Goal: Transaction & Acquisition: Subscribe to service/newsletter

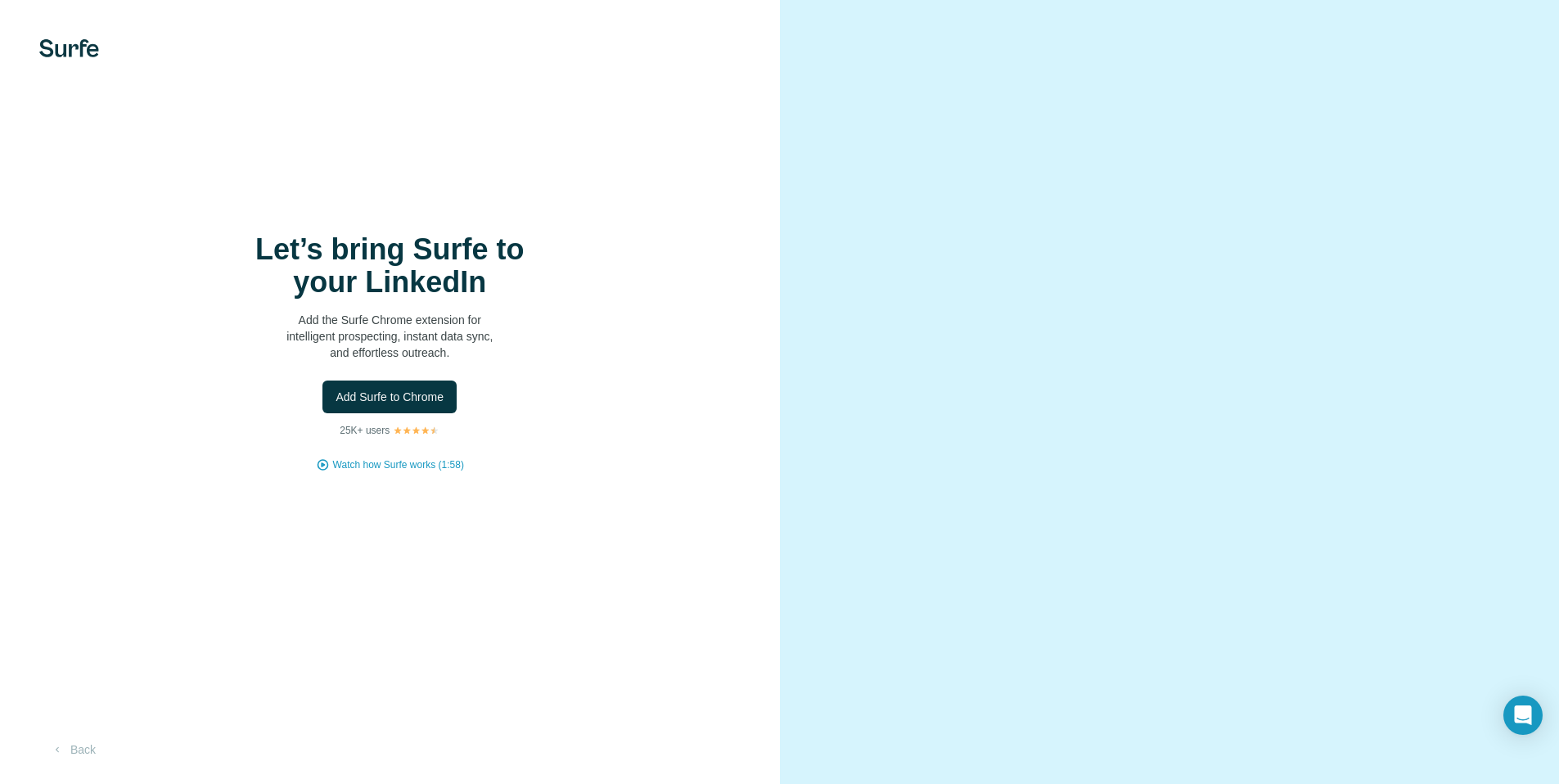
click at [351, 415] on div "Let’s bring Surfe to your LinkedIn Add the Surfe Chrome extension for intellige…" at bounding box center [390, 352] width 714 height 239
click at [358, 402] on span "Add Surfe to Chrome" at bounding box center [389, 397] width 108 height 17
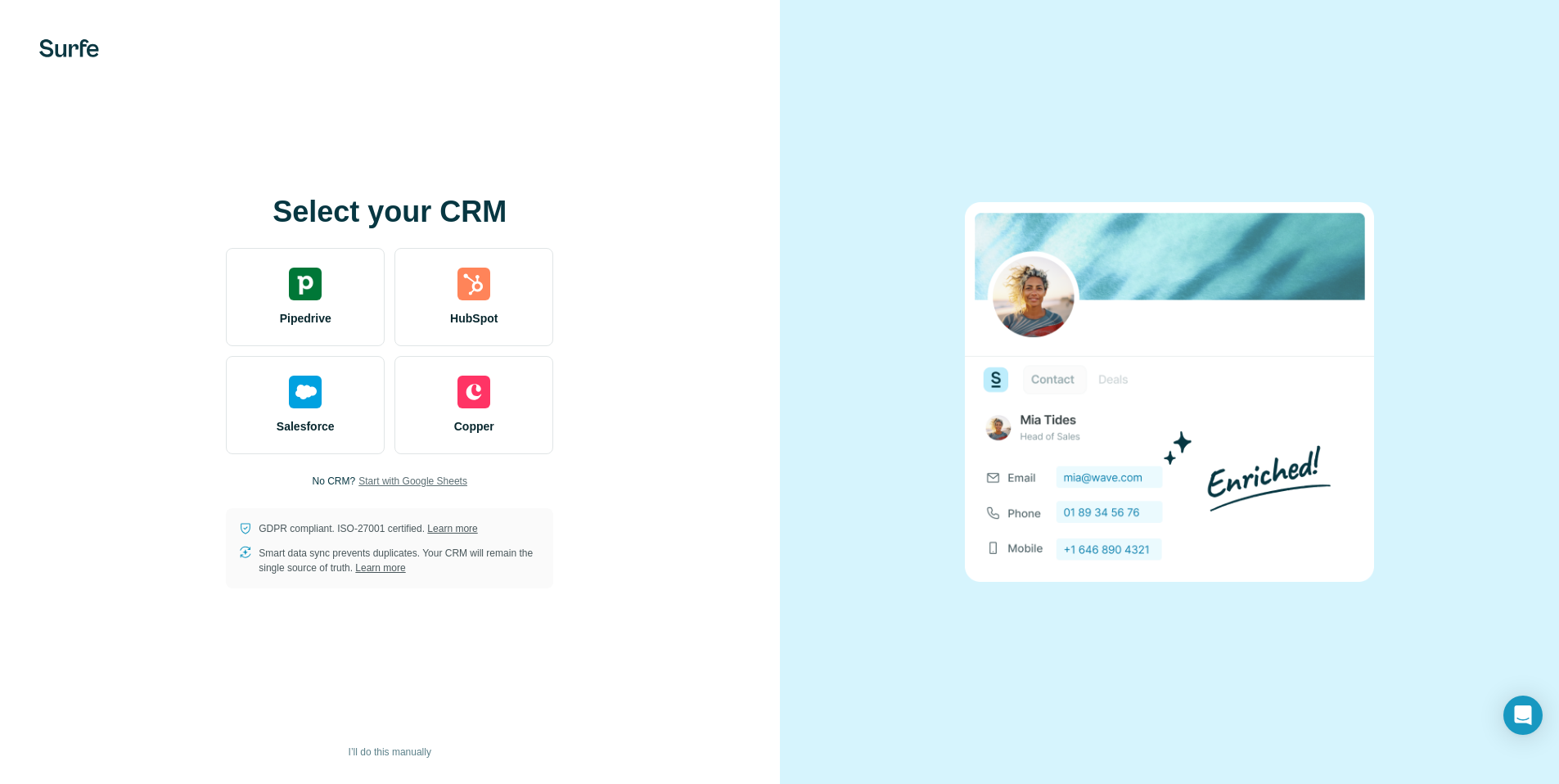
click at [425, 484] on span "Start with Google Sheets" at bounding box center [412, 481] width 109 height 15
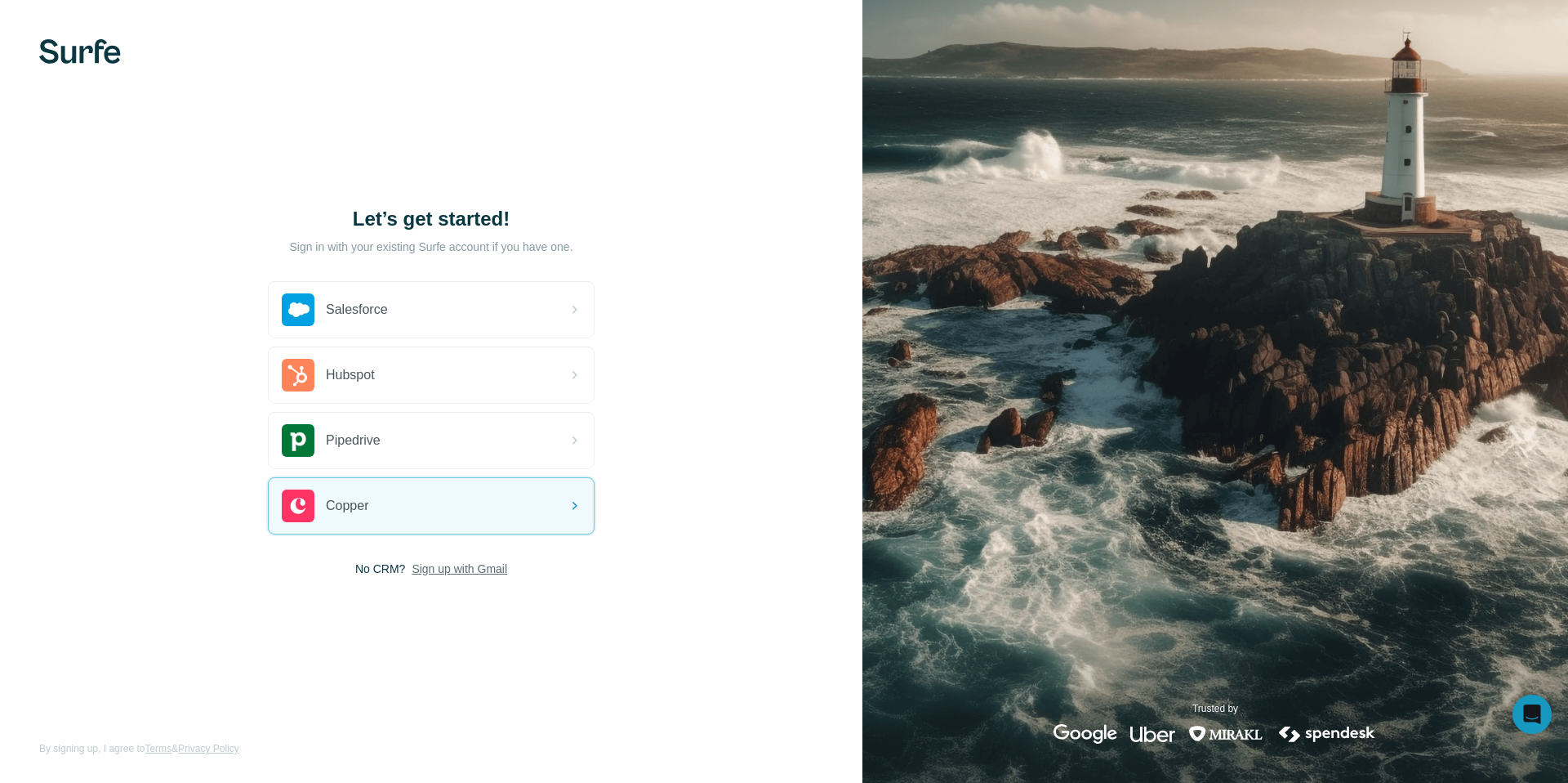
click at [435, 574] on span "Sign up with Gmail" at bounding box center [459, 569] width 96 height 17
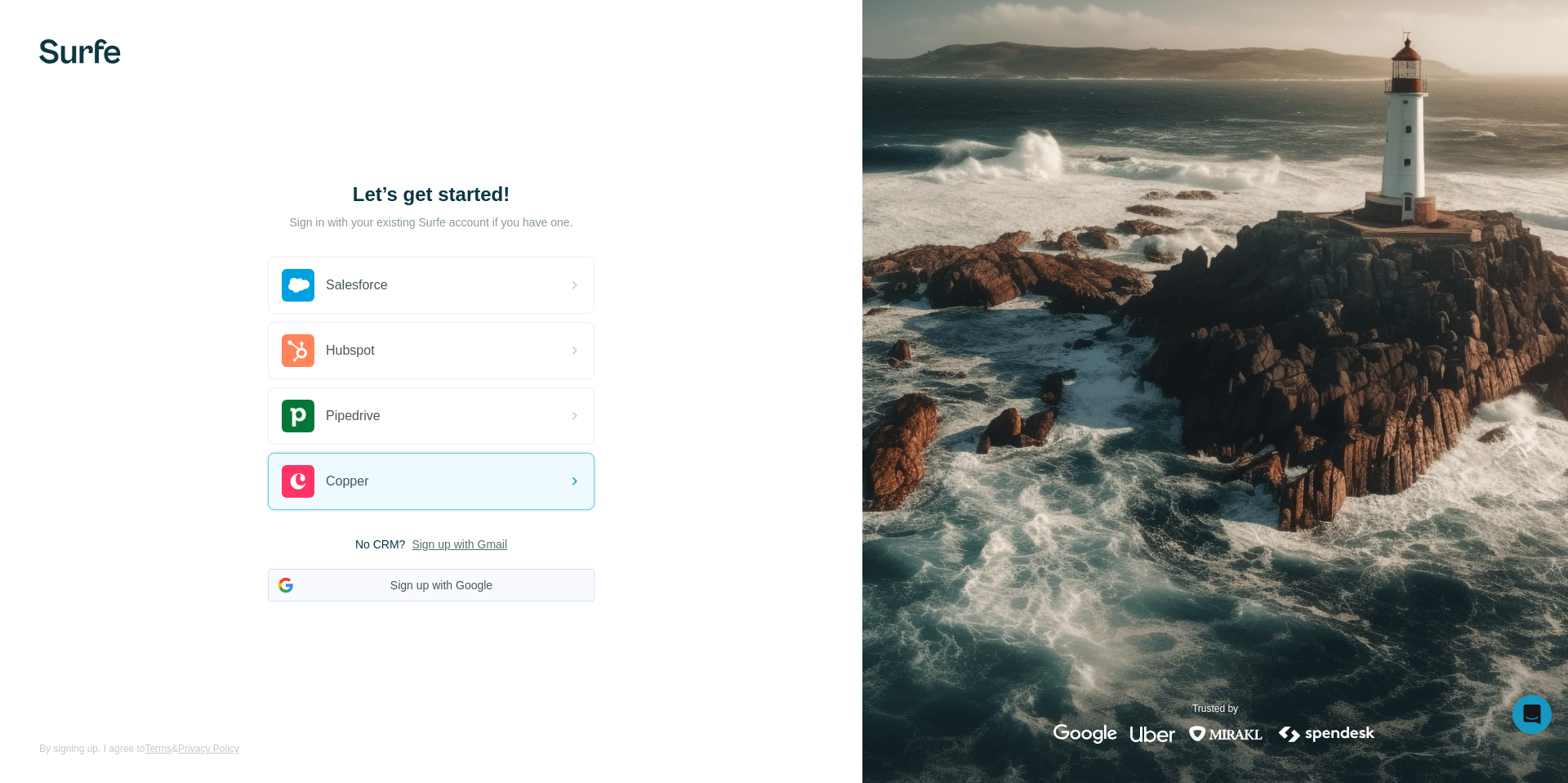
click at [440, 589] on button "Sign up with Google" at bounding box center [432, 585] width 327 height 33
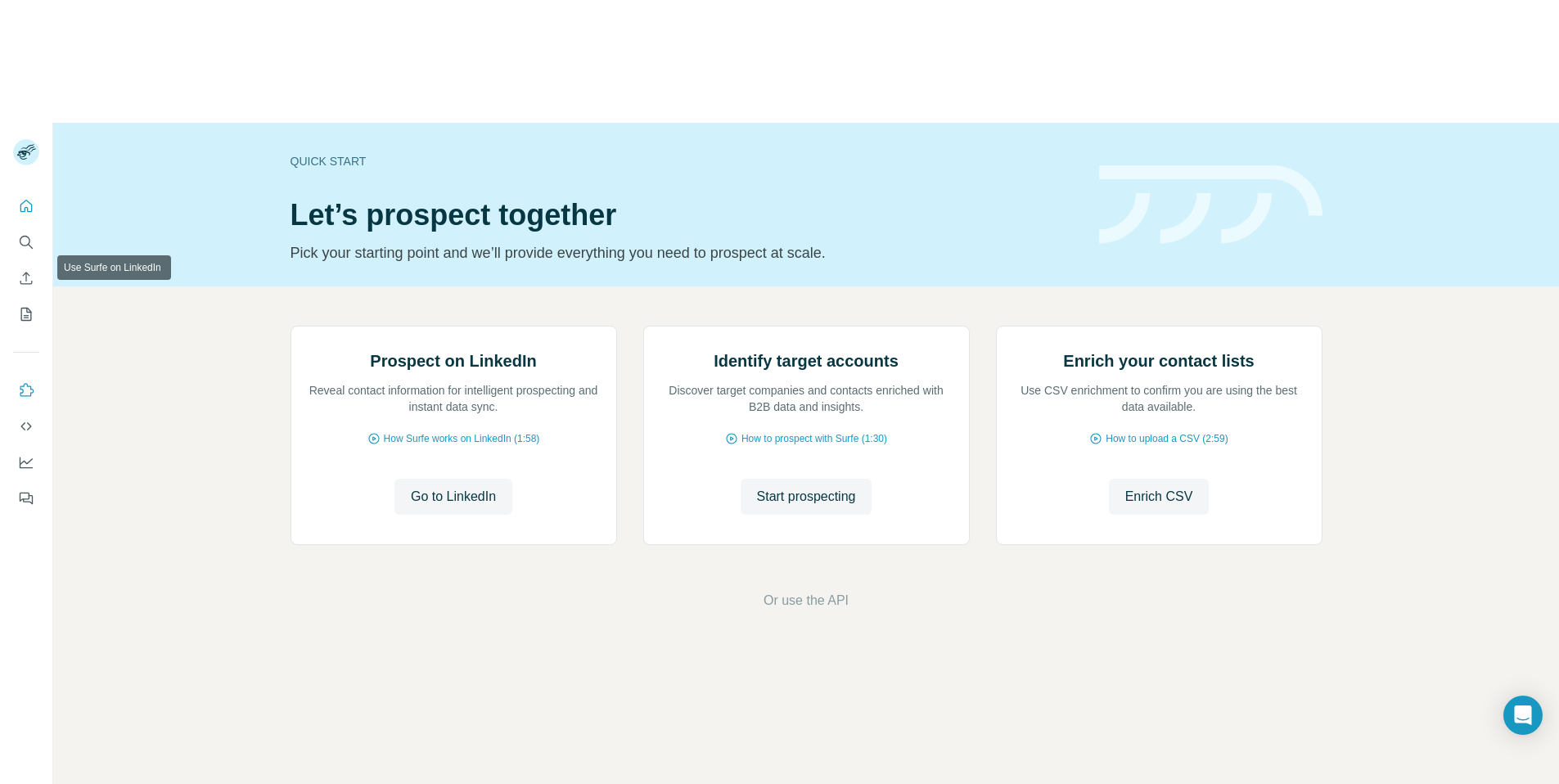
click at [26, 382] on icon "Use Surfe on LinkedIn" at bounding box center [27, 390] width 17 height 17
